Goal: Find specific page/section: Find specific page/section

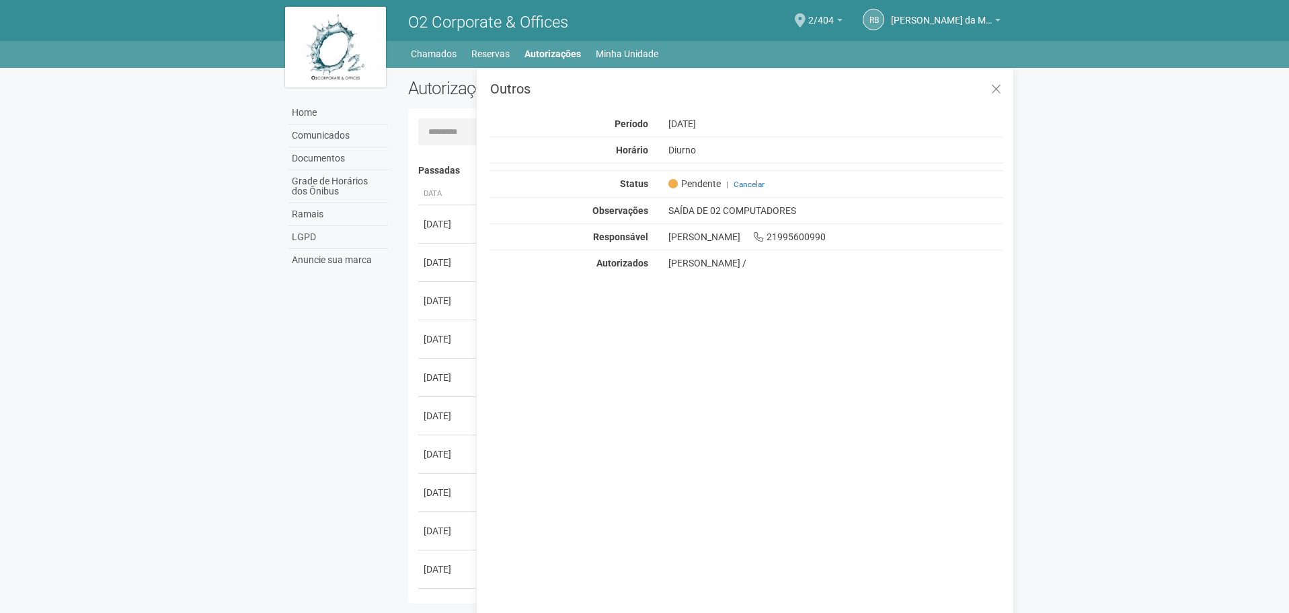
scroll to position [21, 0]
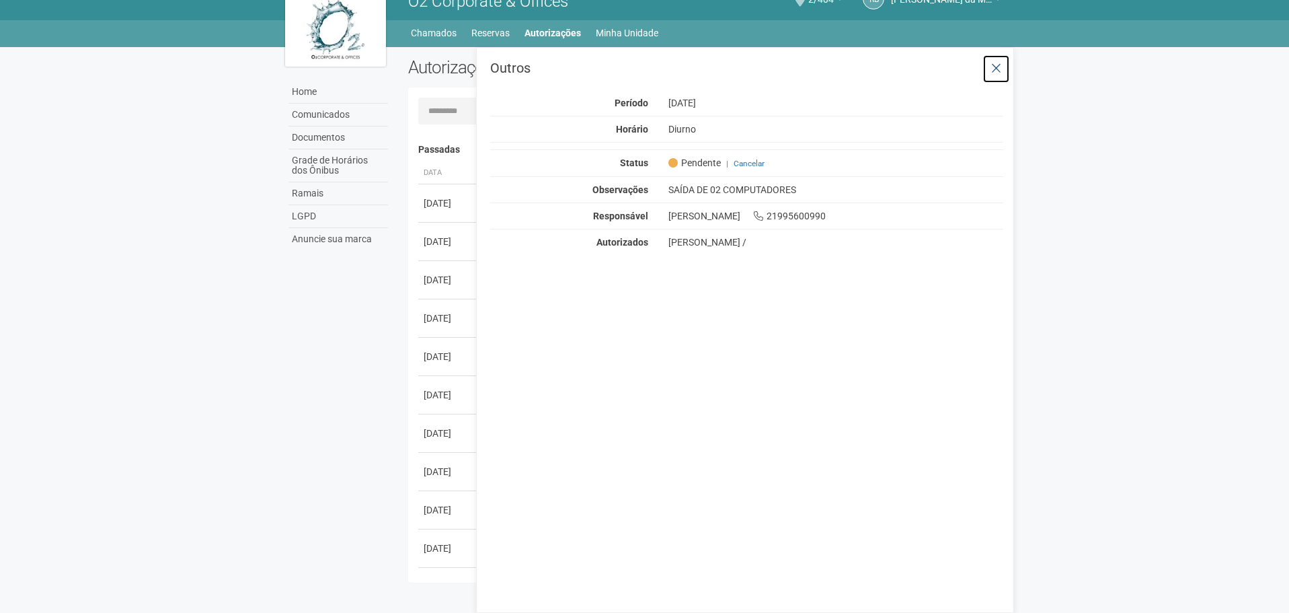
drag, startPoint x: 993, startPoint y: 67, endPoint x: 925, endPoint y: 71, distance: 67.4
click at [995, 67] on icon at bounding box center [996, 68] width 10 height 13
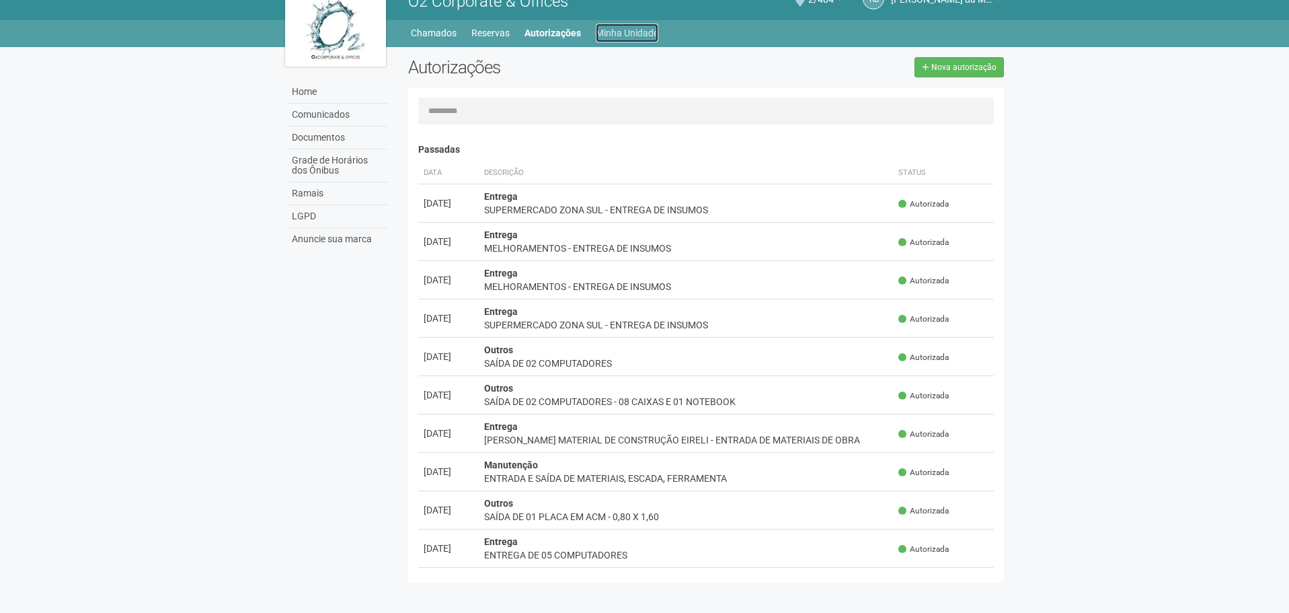
click at [653, 33] on link "Minha Unidade" at bounding box center [627, 33] width 63 height 19
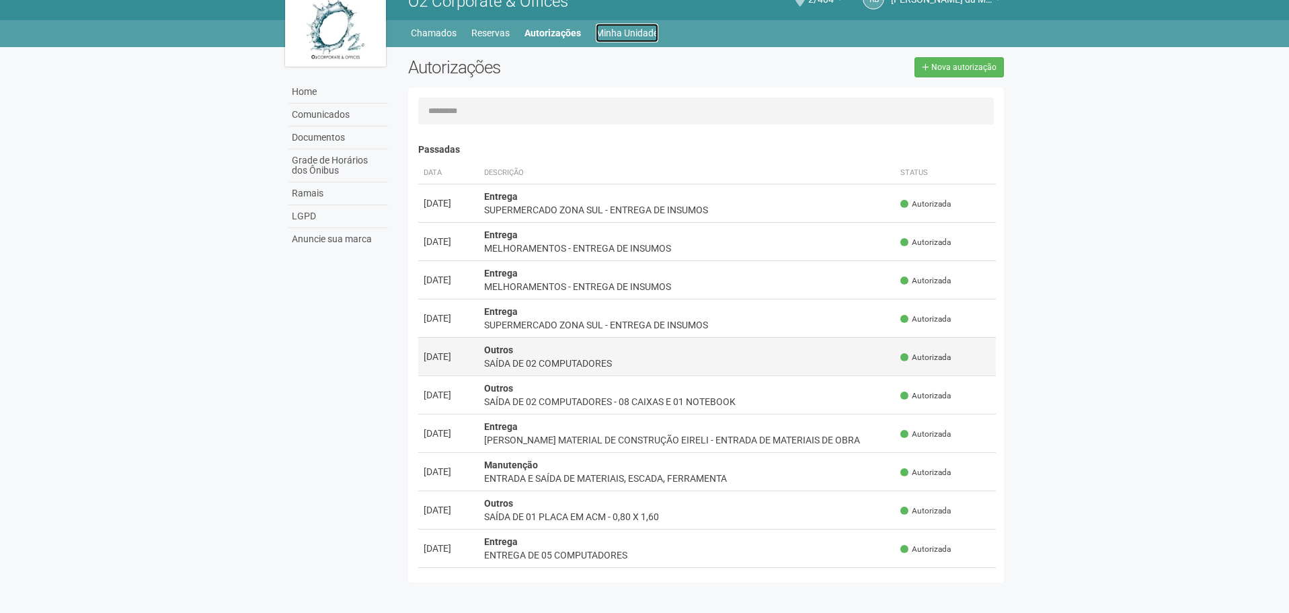
scroll to position [83, 0]
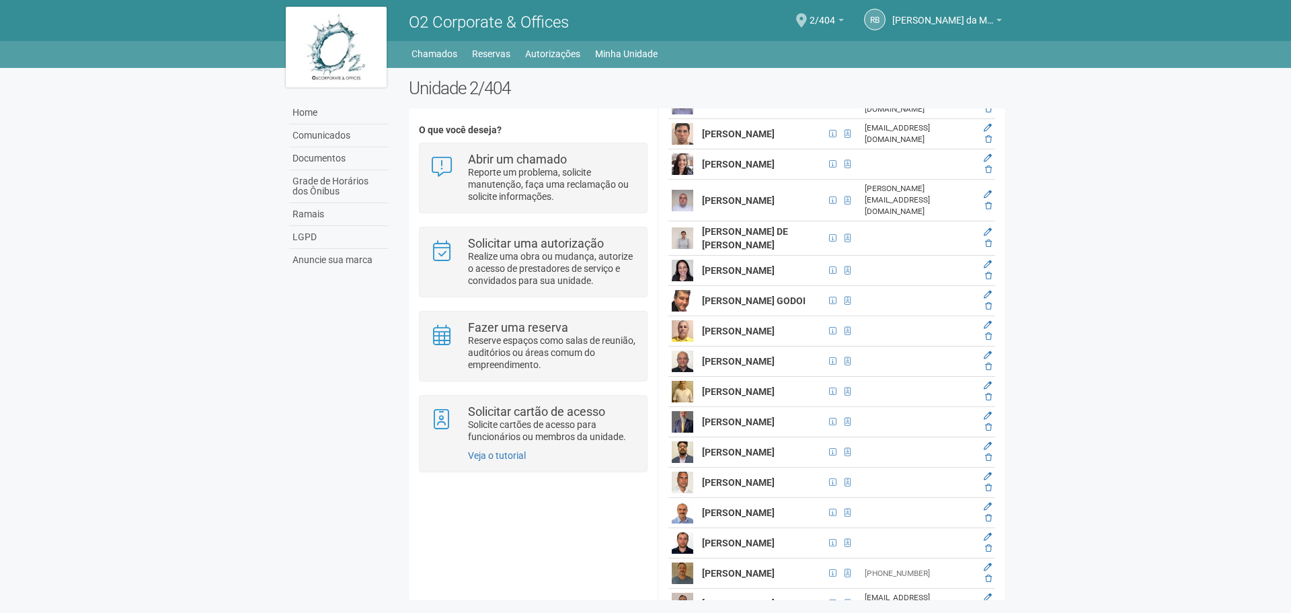
scroll to position [2908, 0]
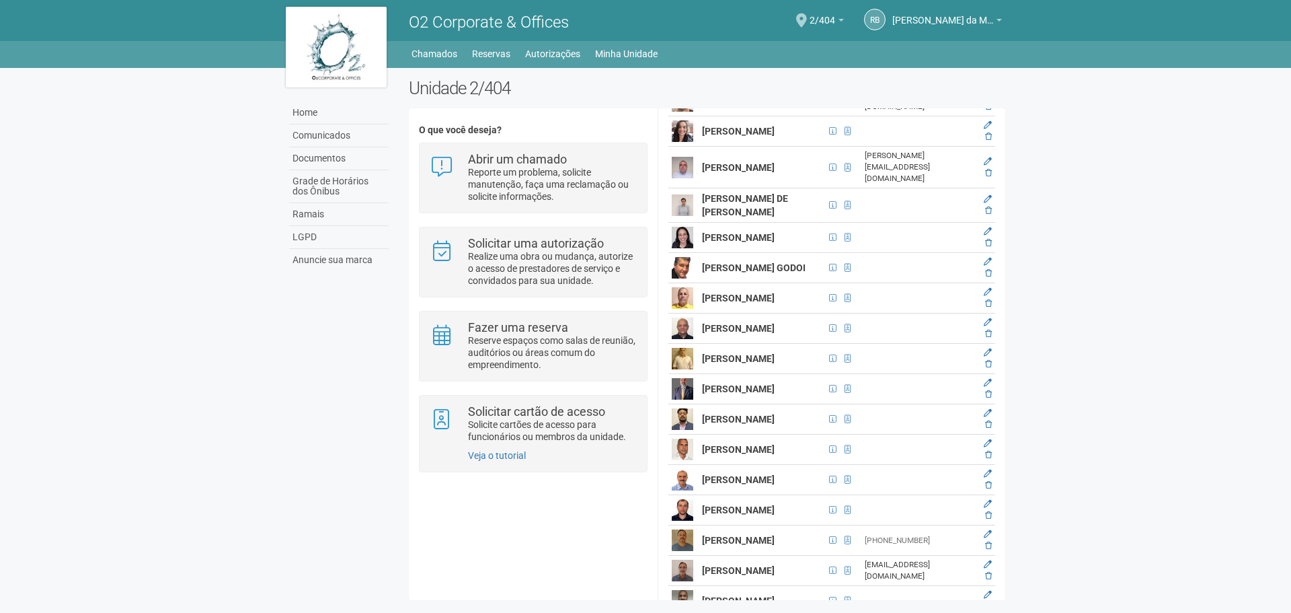
drag, startPoint x: 743, startPoint y: 255, endPoint x: 761, endPoint y: 268, distance: 21.7
